Goal: Task Accomplishment & Management: Manage account settings

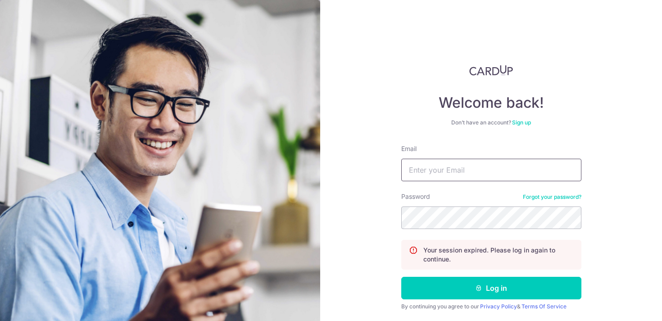
click at [427, 166] on input "Email" at bounding box center [491, 170] width 180 height 23
type input "[EMAIL_ADDRESS][DOMAIN_NAME]"
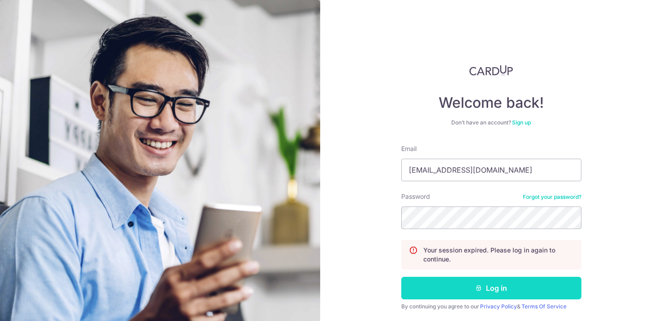
click at [468, 290] on button "Log in" at bounding box center [491, 288] width 180 height 23
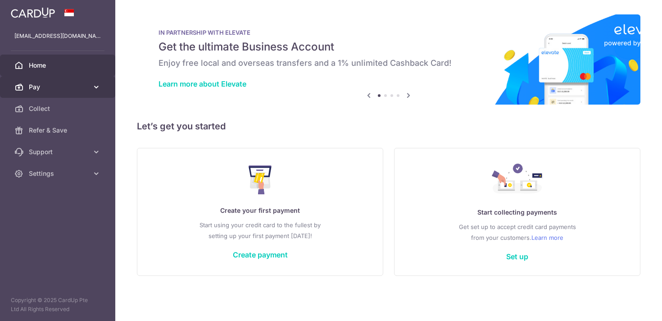
click at [79, 92] on link "Pay" at bounding box center [57, 87] width 115 height 22
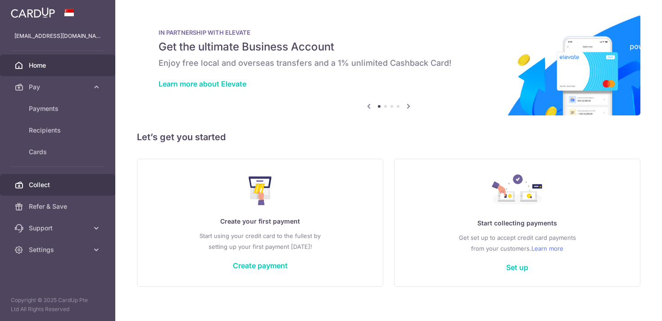
click at [56, 180] on span "Collect" at bounding box center [58, 184] width 59 height 9
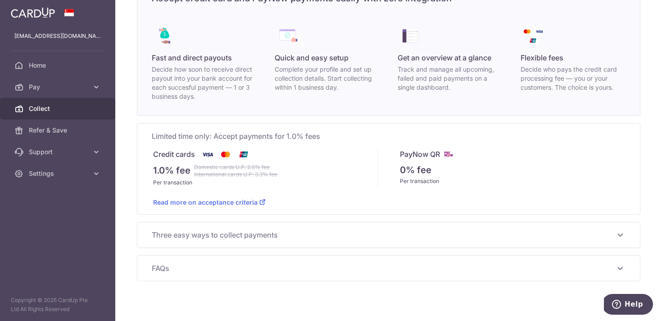
scroll to position [70, 0]
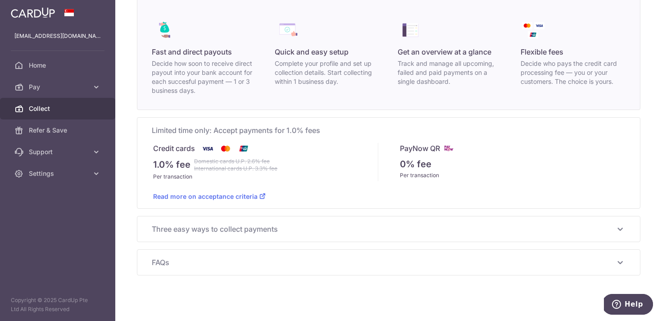
click at [63, 108] on span "Collect" at bounding box center [58, 108] width 59 height 9
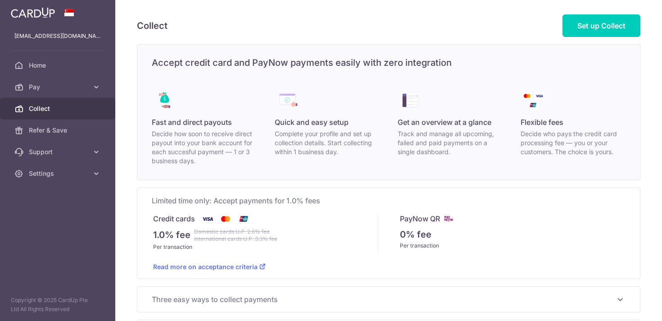
click at [63, 108] on span "Collect" at bounding box center [58, 108] width 59 height 9
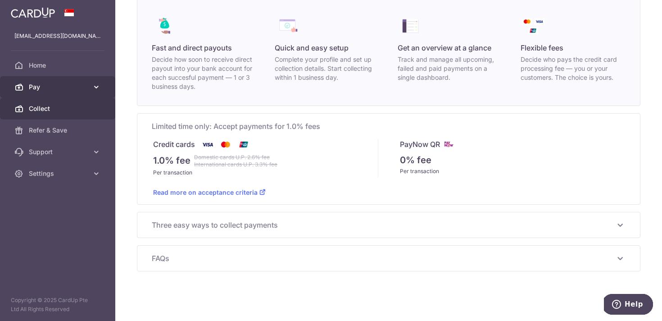
click at [71, 89] on span "Pay" at bounding box center [58, 86] width 59 height 9
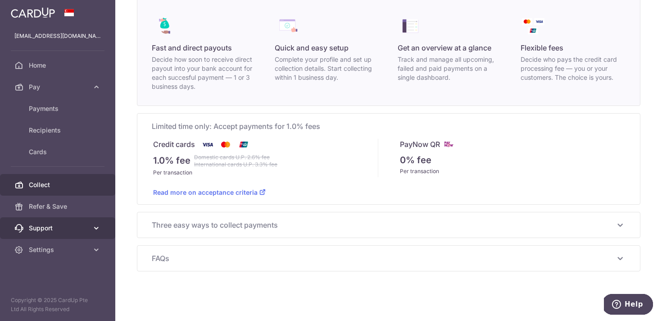
click at [79, 225] on span "Support" at bounding box center [58, 227] width 59 height 9
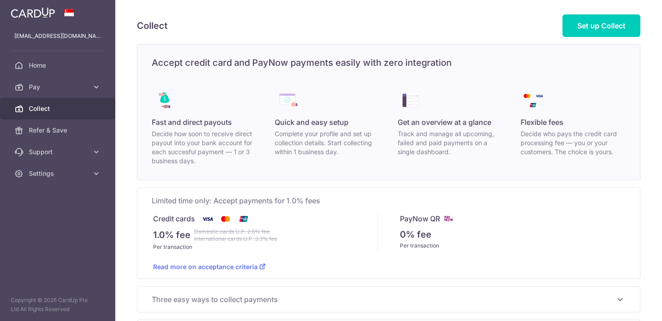
scroll to position [74, 0]
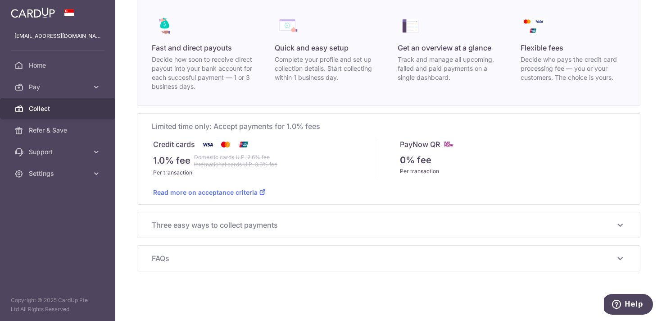
click at [215, 224] on span "Three easy ways to collect payments" at bounding box center [383, 224] width 463 height 11
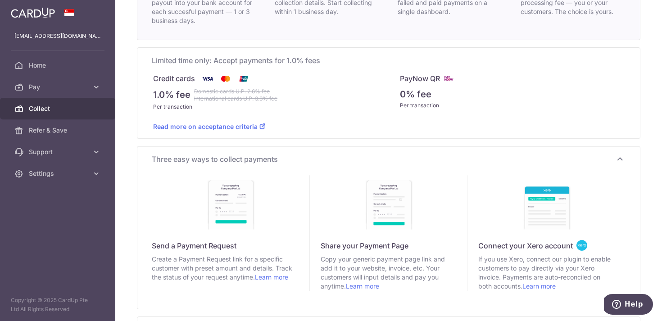
scroll to position [211, 0]
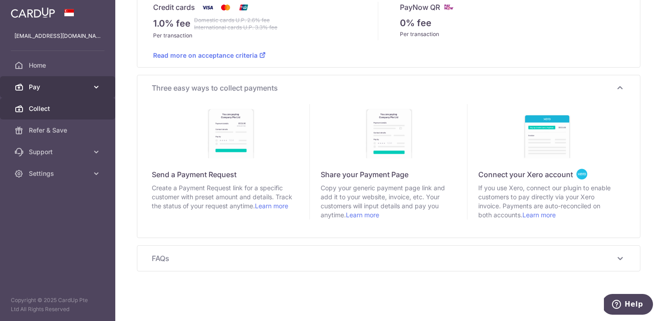
click at [90, 90] on link "Pay" at bounding box center [57, 87] width 115 height 22
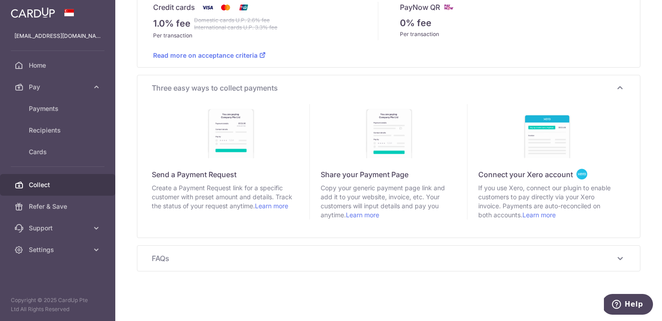
click at [43, 188] on span "Collect" at bounding box center [58, 184] width 59 height 9
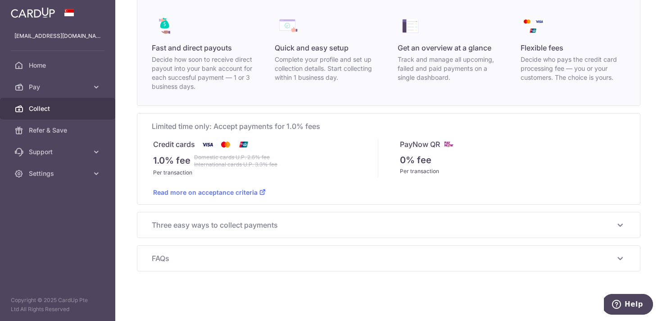
scroll to position [0, 0]
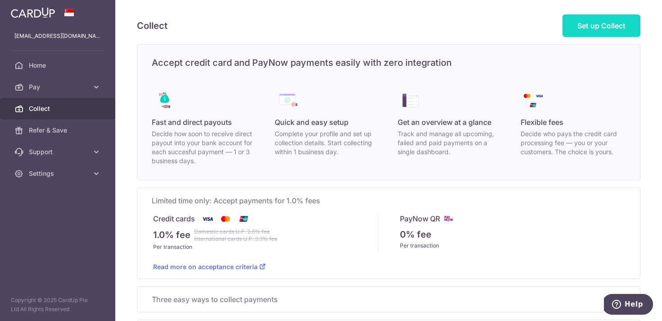
click at [590, 27] on span "Set up Collect" at bounding box center [601, 25] width 48 height 9
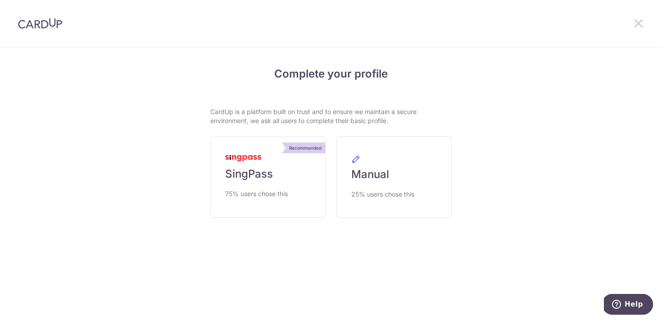
click at [644, 27] on div at bounding box center [638, 23] width 47 height 47
click at [637, 23] on icon at bounding box center [638, 23] width 11 height 11
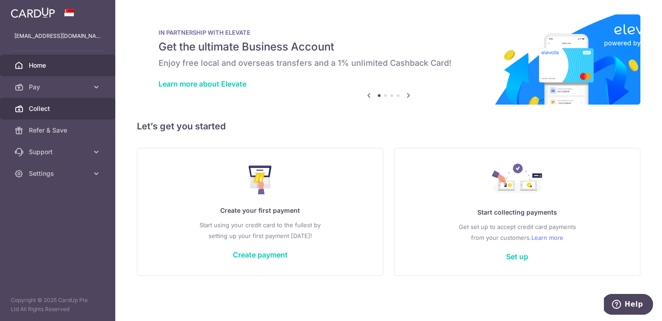
click at [29, 107] on span "Collect" at bounding box center [58, 108] width 59 height 9
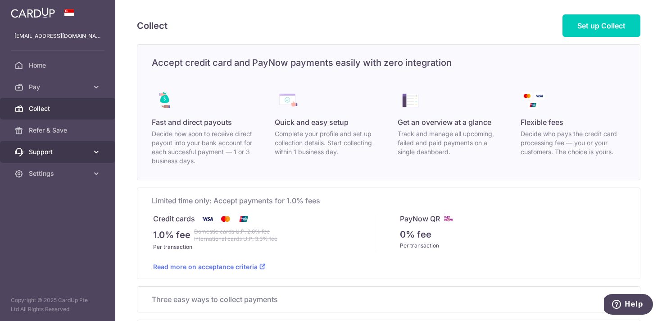
click at [88, 154] on link "Support" at bounding box center [57, 152] width 115 height 22
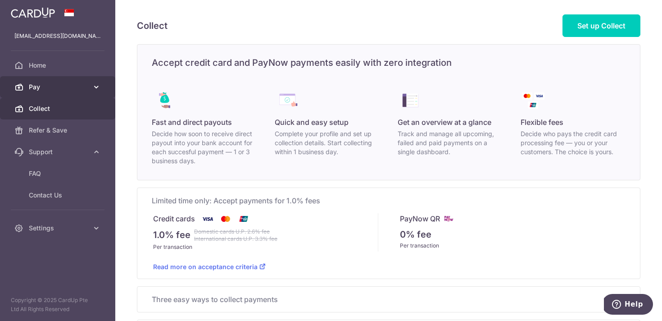
click at [86, 87] on span "Pay" at bounding box center [58, 86] width 59 height 9
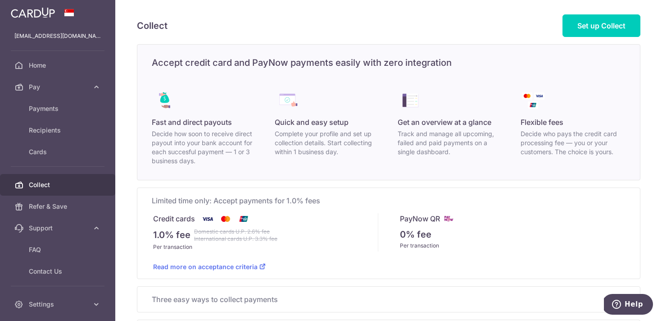
click at [41, 181] on span "Collect" at bounding box center [58, 184] width 59 height 9
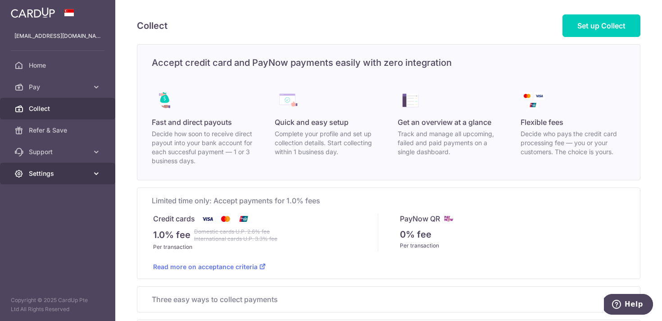
click at [57, 176] on span "Settings" at bounding box center [58, 173] width 59 height 9
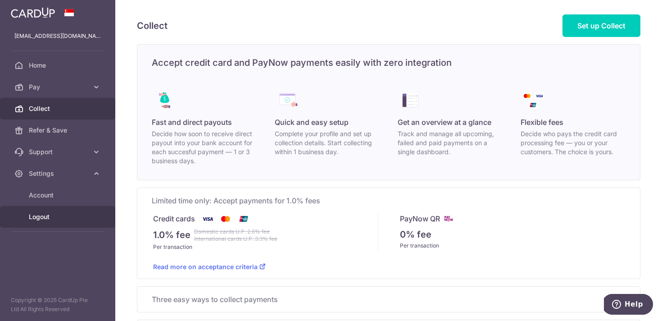
click at [51, 223] on link "Logout" at bounding box center [57, 217] width 115 height 22
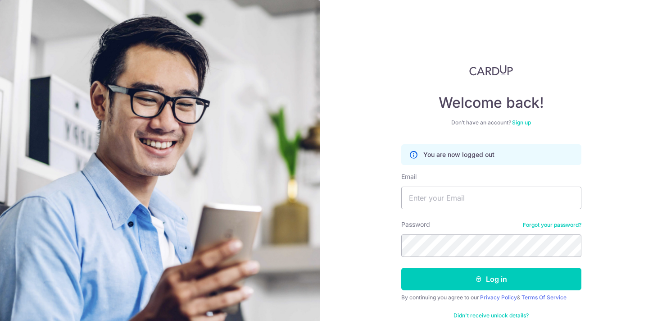
scroll to position [20, 0]
